Goal: Navigation & Orientation: Find specific page/section

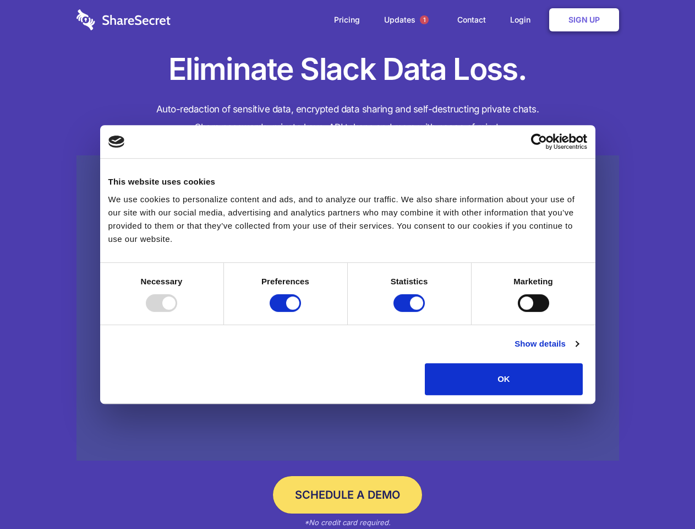
click at [177, 312] on div at bounding box center [161, 303] width 31 height 18
click at [301, 312] on input "Preferences" at bounding box center [285, 303] width 31 height 18
checkbox input "false"
click at [411, 312] on input "Statistics" at bounding box center [409, 303] width 31 height 18
checkbox input "false"
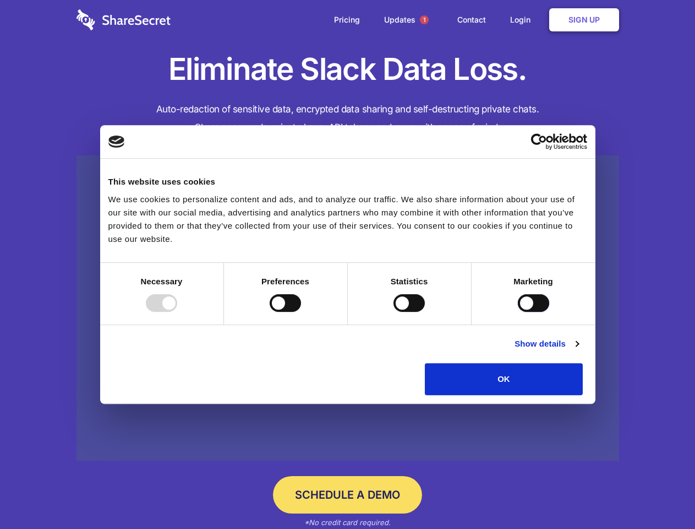
click at [518, 312] on input "Marketing" at bounding box center [533, 303] width 31 height 18
checkbox input "true"
click at [579, 350] on link "Show details" at bounding box center [547, 343] width 64 height 13
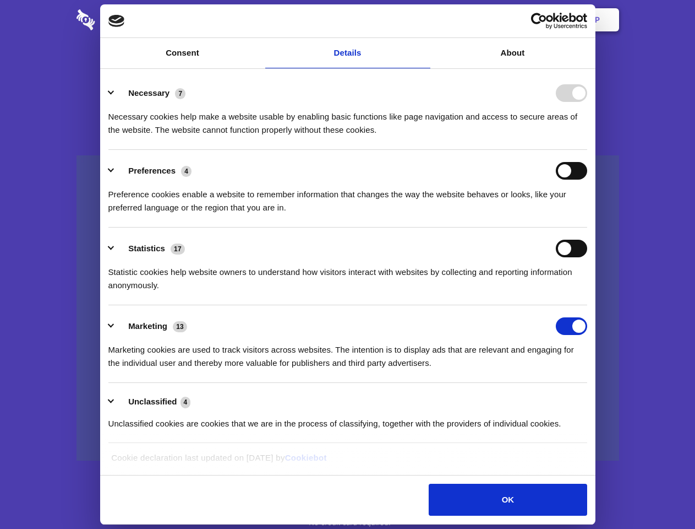
click at [588, 305] on li "Statistics 17 Statistic cookies help website owners to understand how visitors …" at bounding box center [347, 266] width 479 height 78
click at [424, 20] on span "1" at bounding box center [424, 19] width 9 height 9
